Goal: Find specific page/section: Find specific page/section

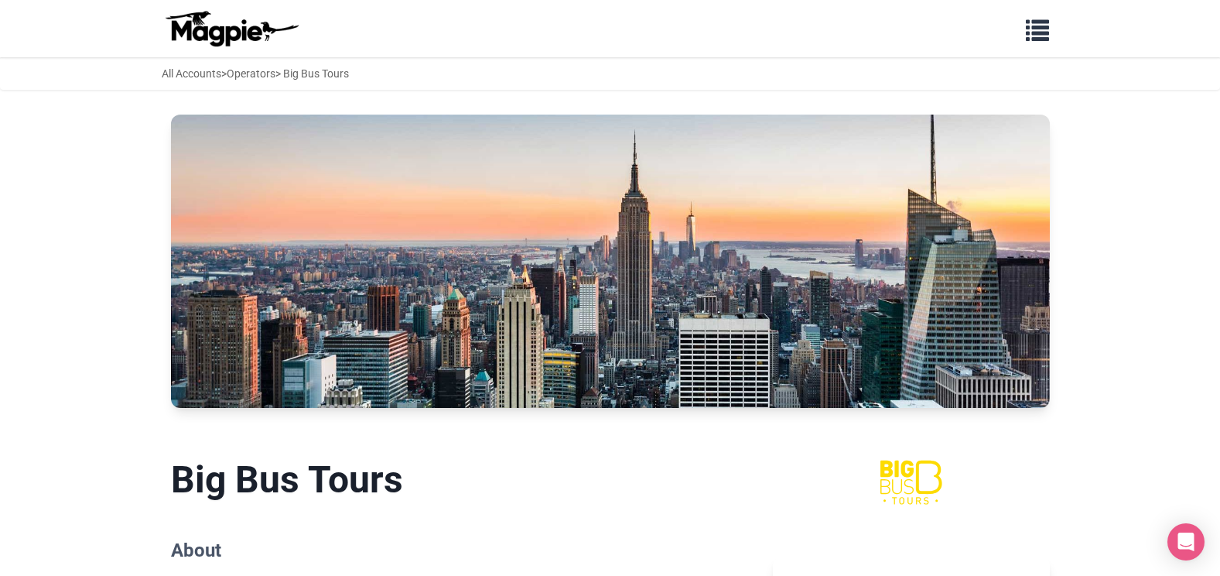
scroll to position [542, 0]
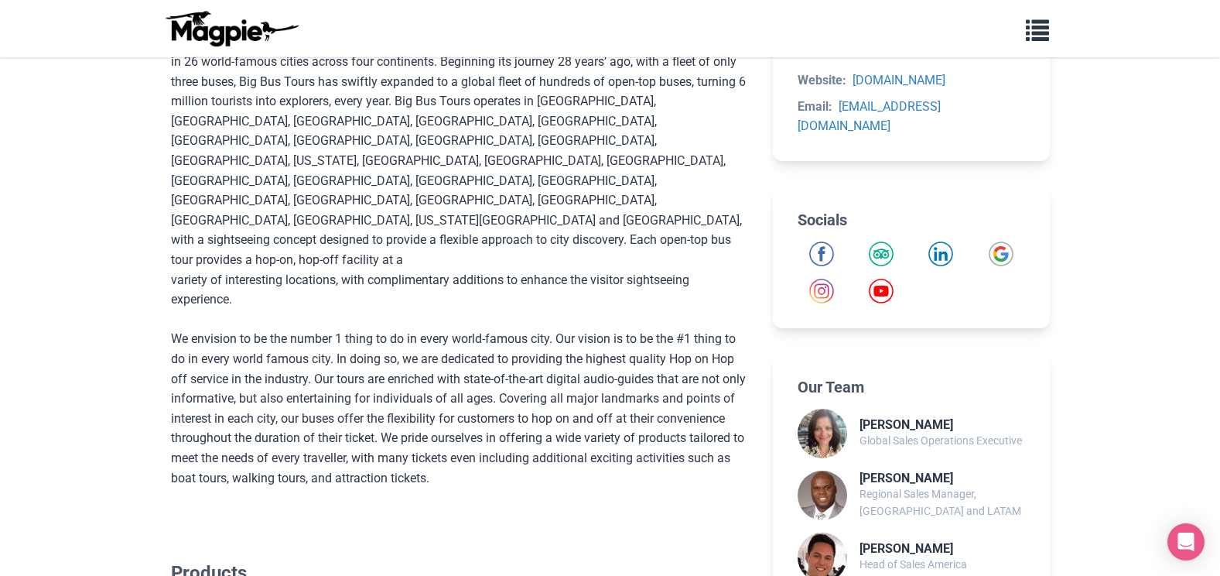
click at [1185, 340] on body "Problems we solve Products Content Management and Distribution Magpie for Resel…" at bounding box center [610, 538] width 1220 height 2160
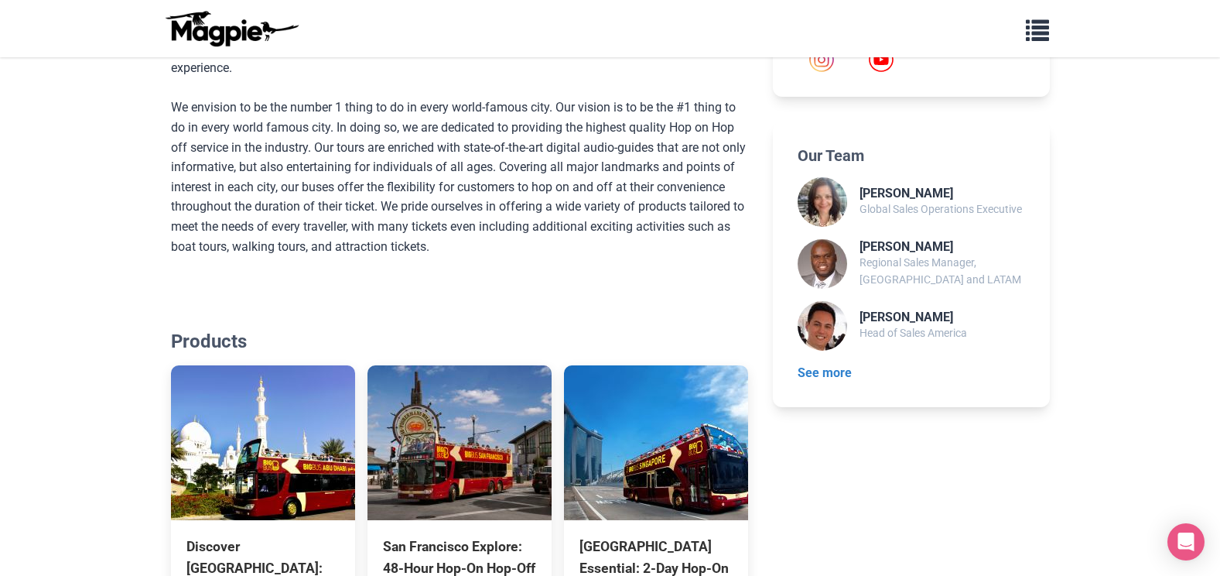
scroll to position [774, 0]
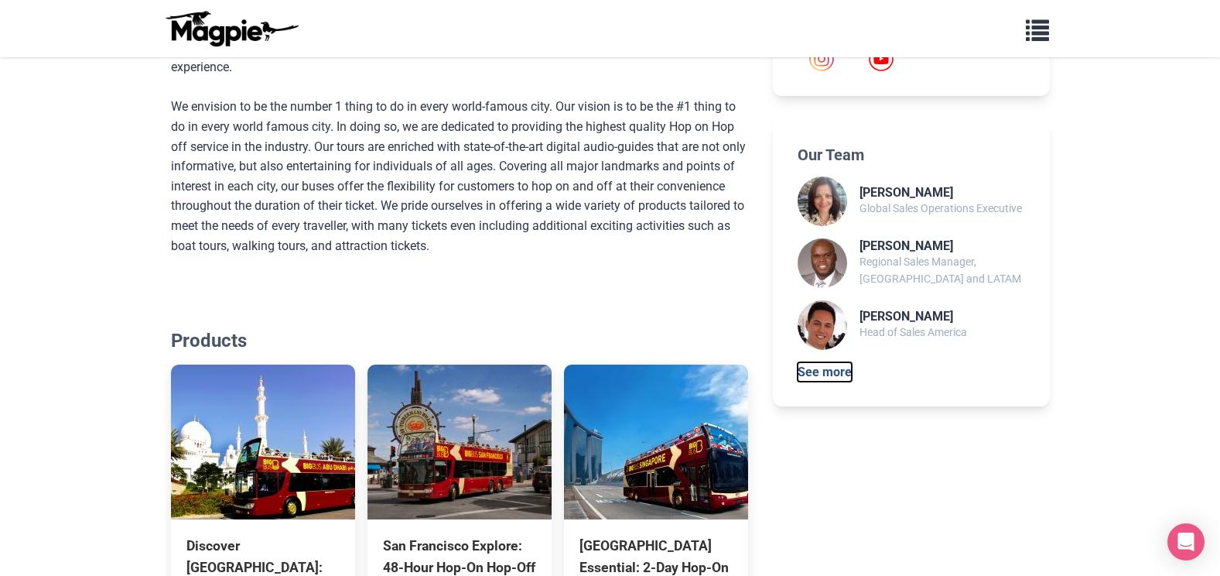
click at [828, 371] on button "See more" at bounding box center [825, 372] width 54 height 20
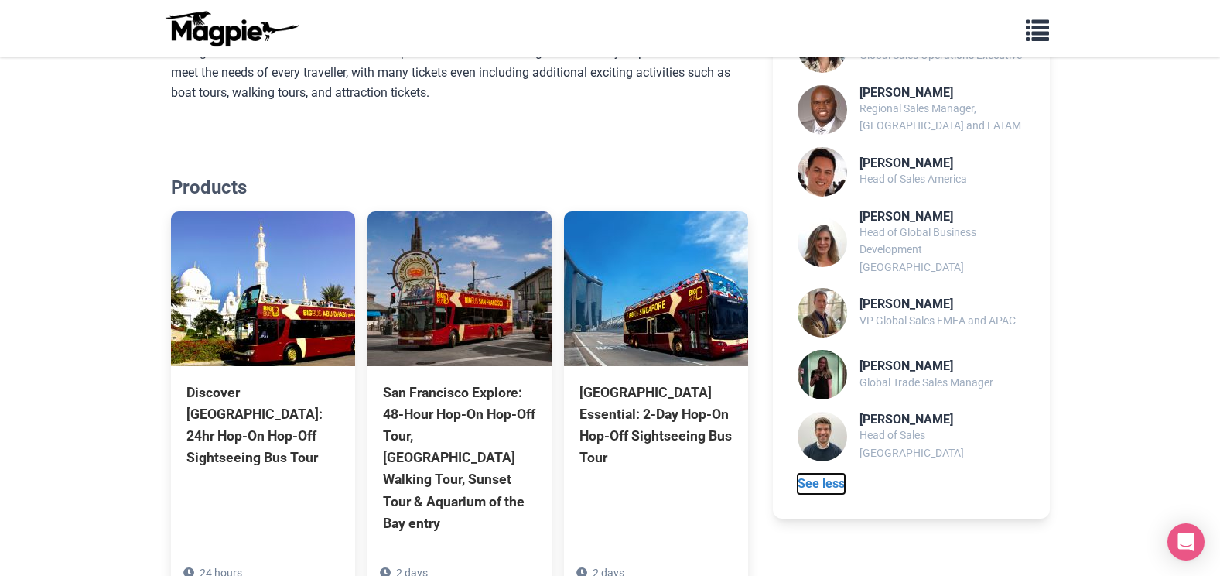
scroll to position [929, 0]
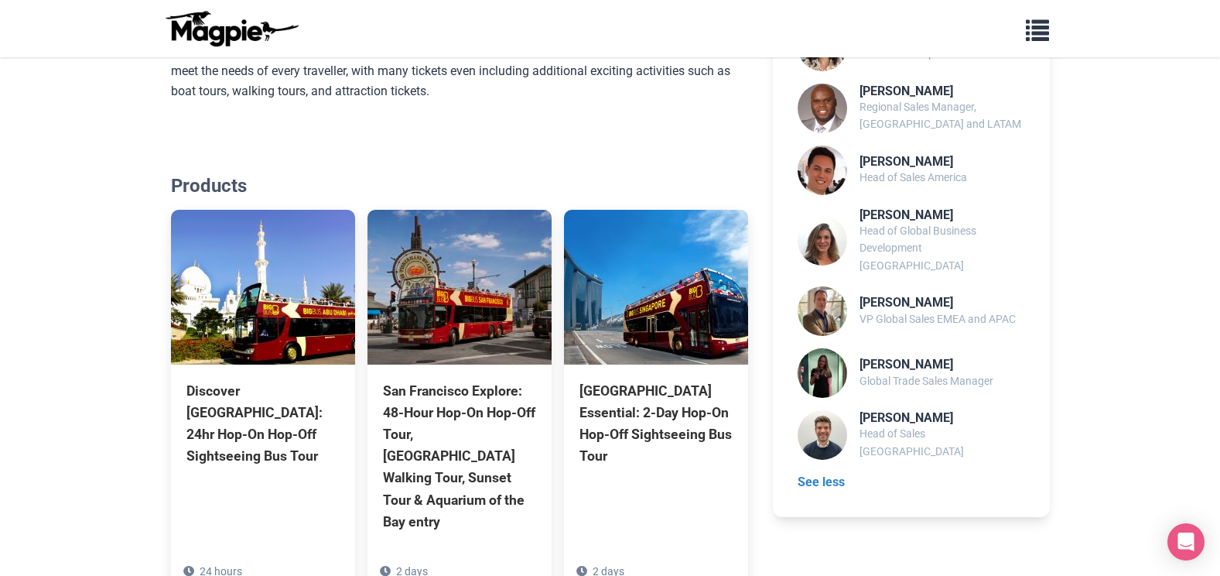
click at [946, 372] on p "Global Trade Sales Manager" at bounding box center [927, 380] width 134 height 17
click at [907, 425] on p "Head of Sales Europe" at bounding box center [942, 442] width 165 height 35
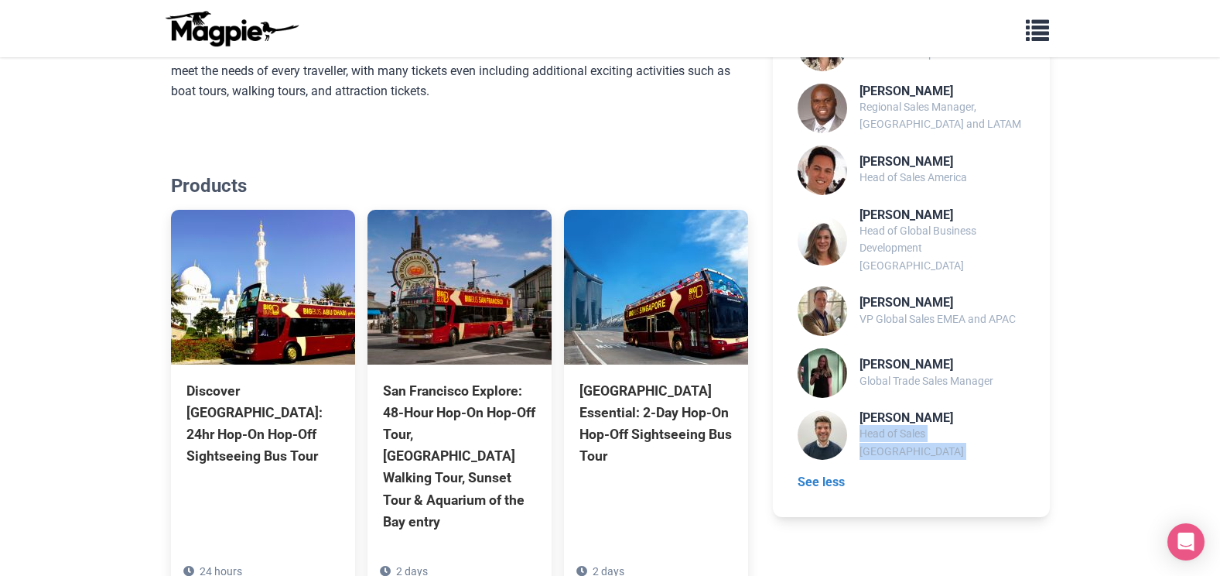
click at [907, 425] on p "Head of Sales Europe" at bounding box center [942, 442] width 165 height 35
click at [869, 413] on h3 "Andrew Harrison" at bounding box center [942, 417] width 165 height 15
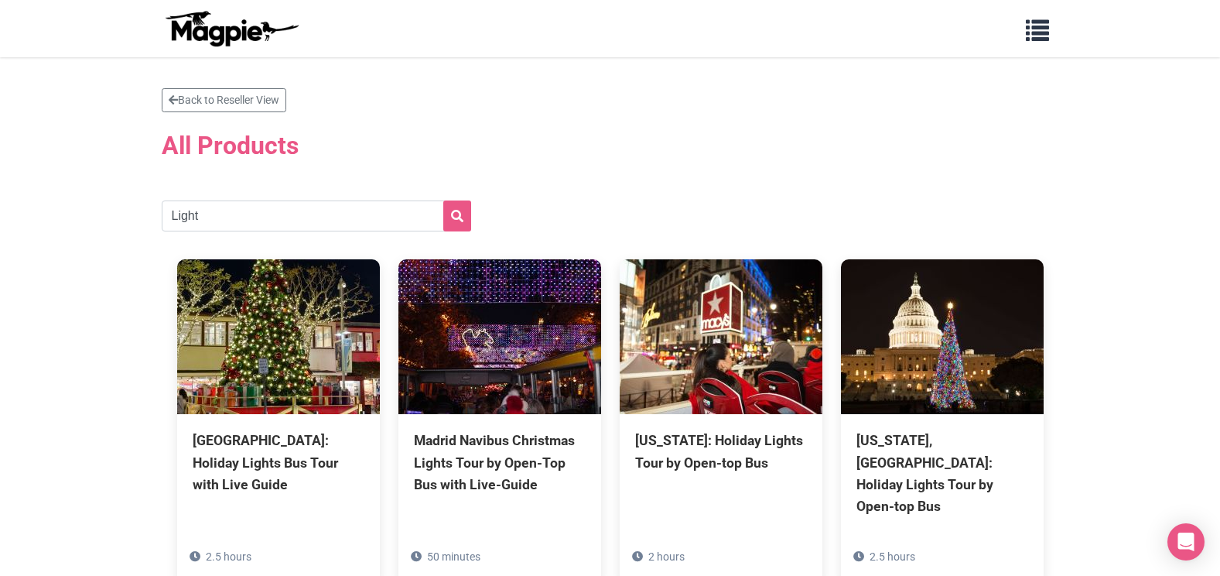
scroll to position [446, 0]
